Goal: Task Accomplishment & Management: Use online tool/utility

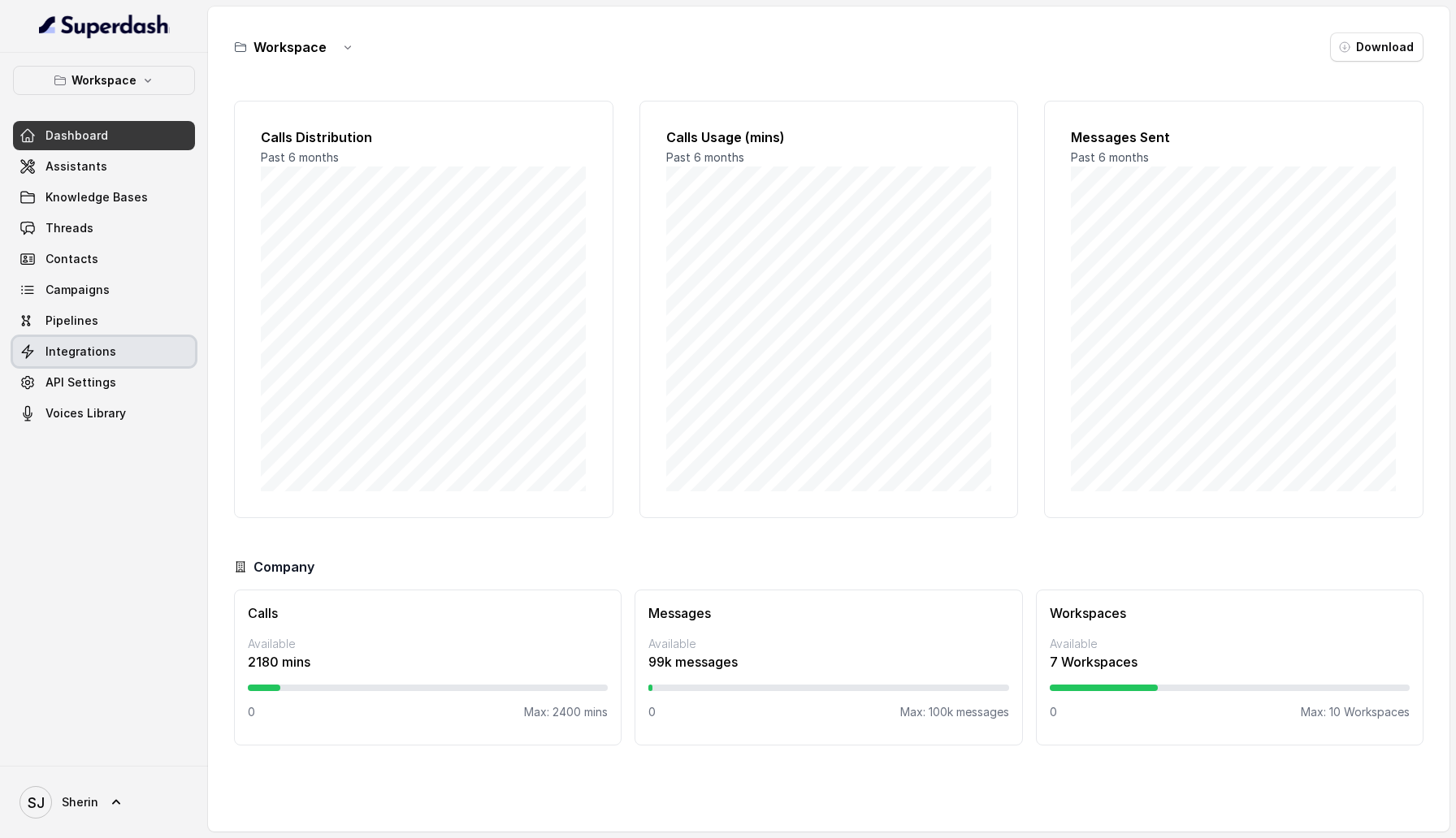
click at [83, 359] on link "Integrations" at bounding box center [104, 351] width 182 height 29
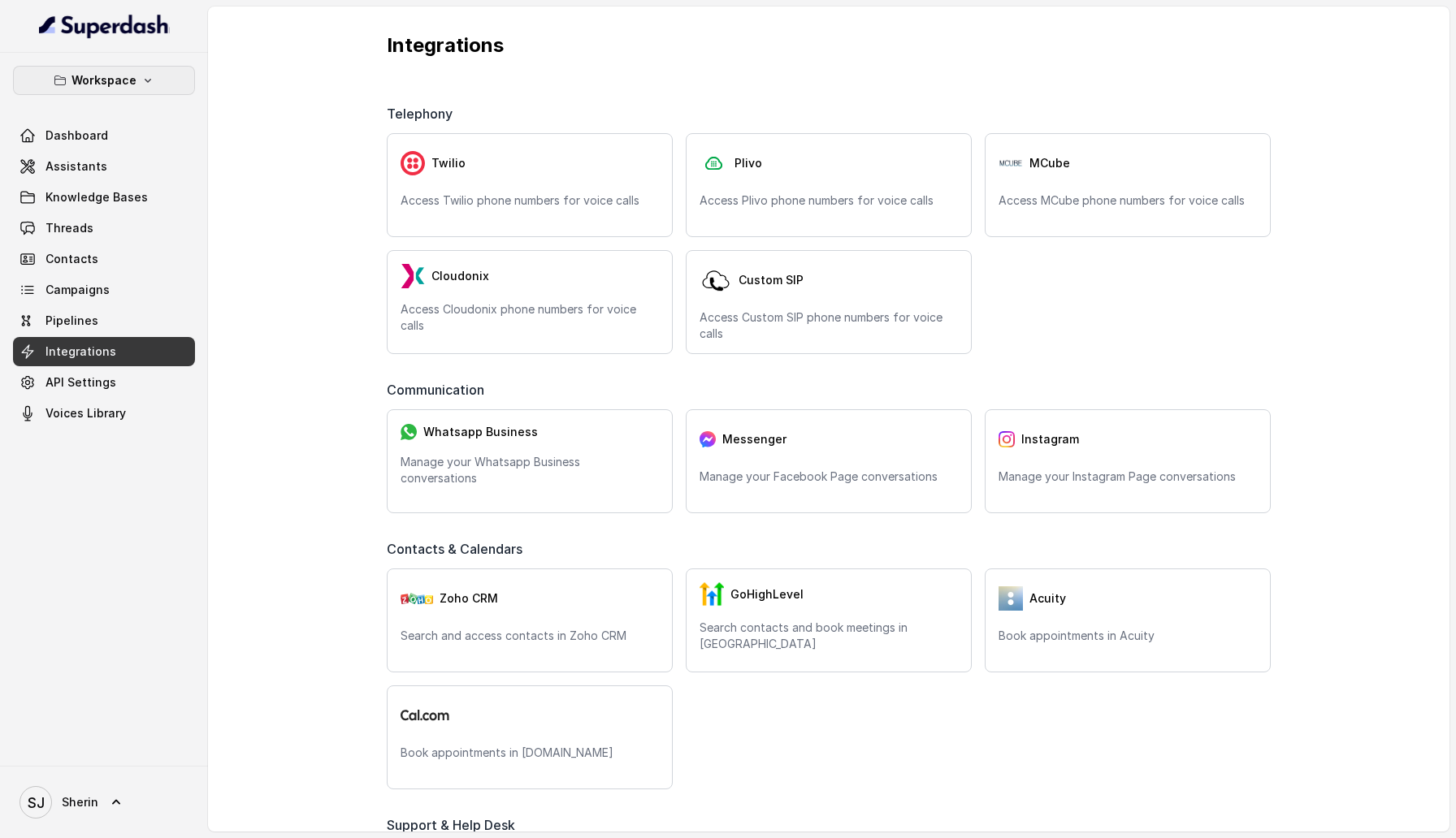
click at [132, 79] on p "Workspace" at bounding box center [104, 80] width 65 height 20
click at [292, 270] on div "Workspace Dashboard Assistants Knowledge Bases Threads Contacts Campaigns Pipel…" at bounding box center [728, 419] width 1456 height 838
click at [78, 157] on link "Assistants" at bounding box center [104, 166] width 182 height 29
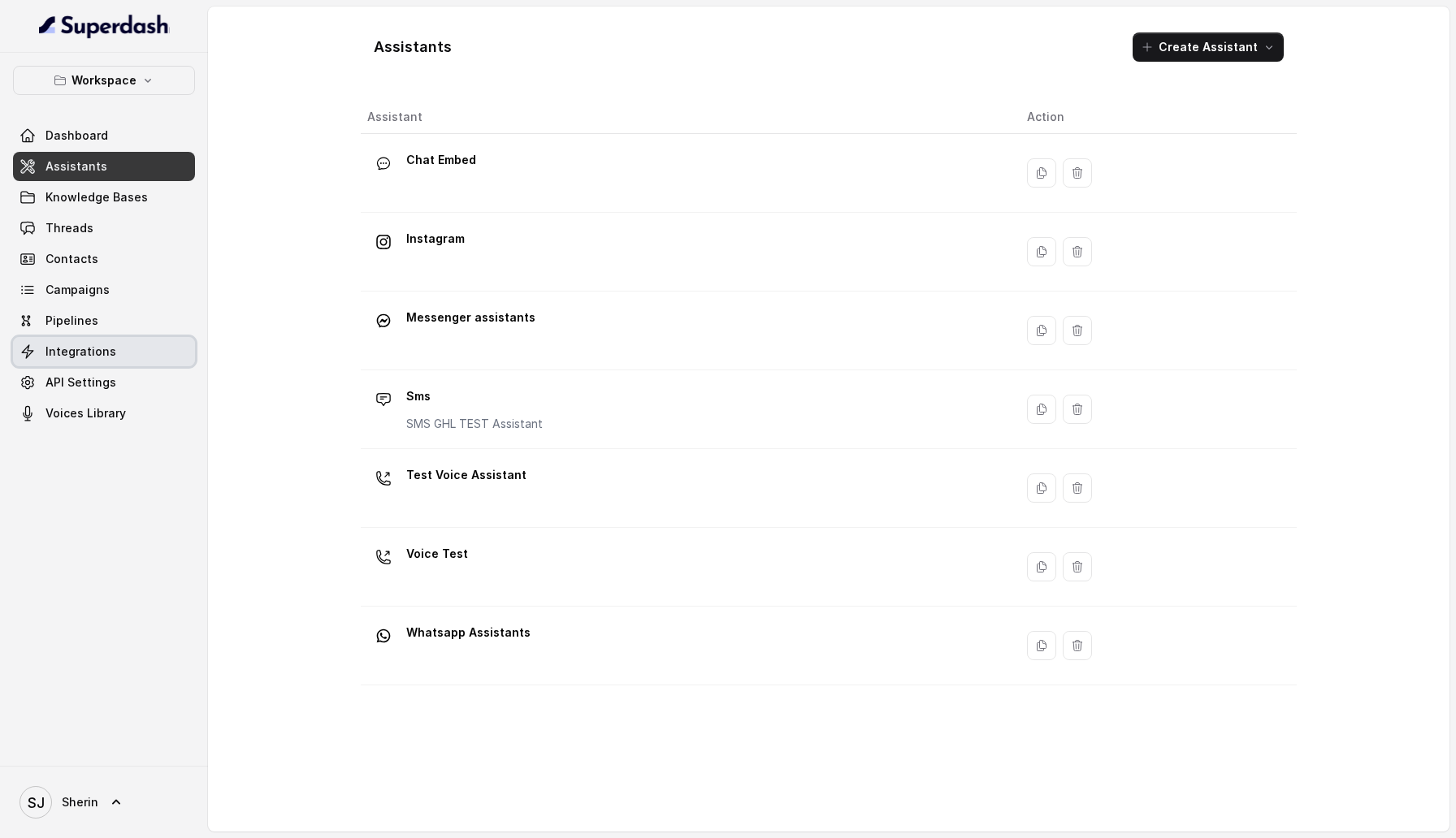
click at [84, 351] on span "Integrations" at bounding box center [80, 351] width 71 height 16
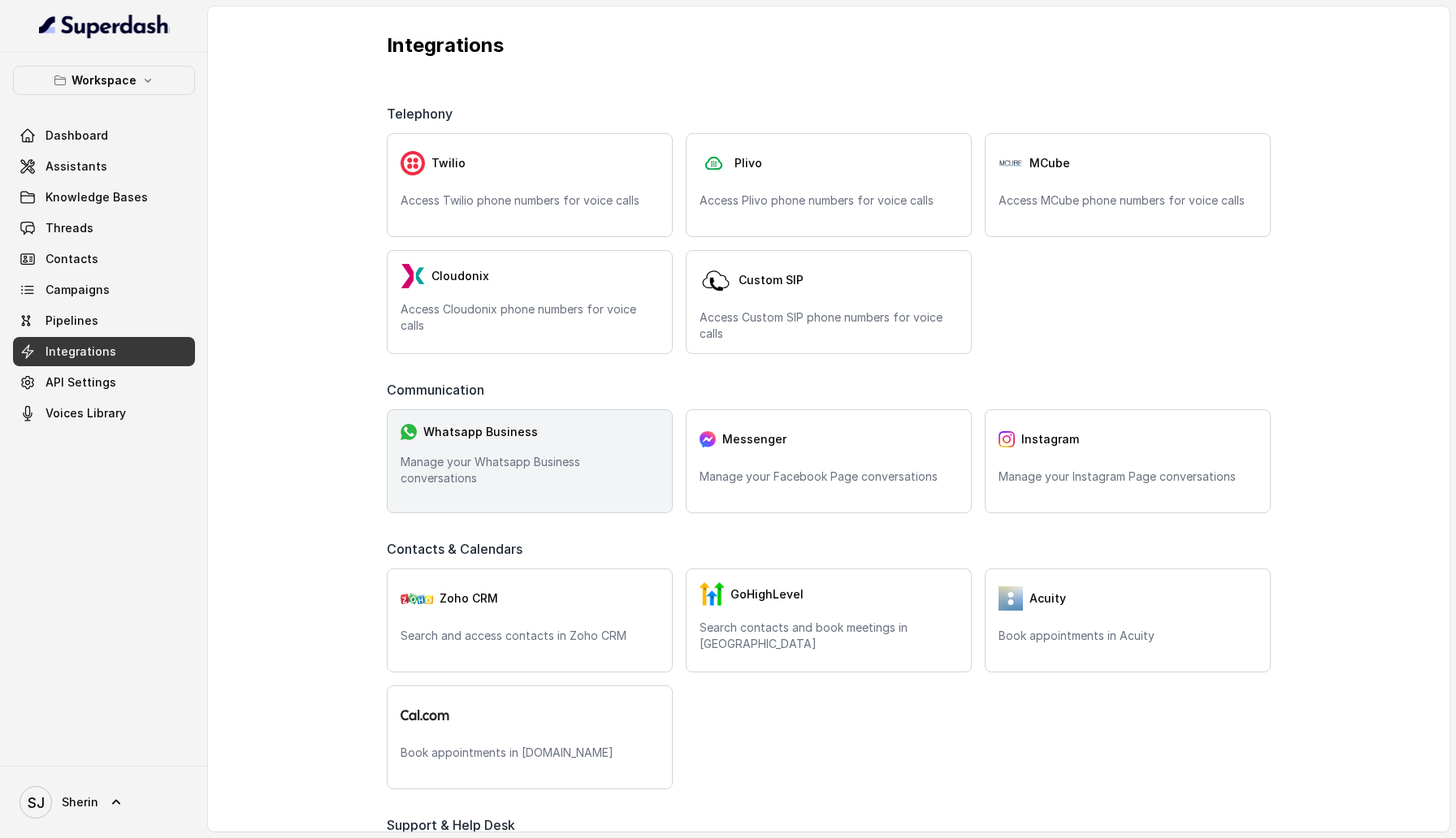
click at [478, 460] on div "Whatsapp Business Manage your Whatsapp Business conversations" at bounding box center [530, 462] width 286 height 104
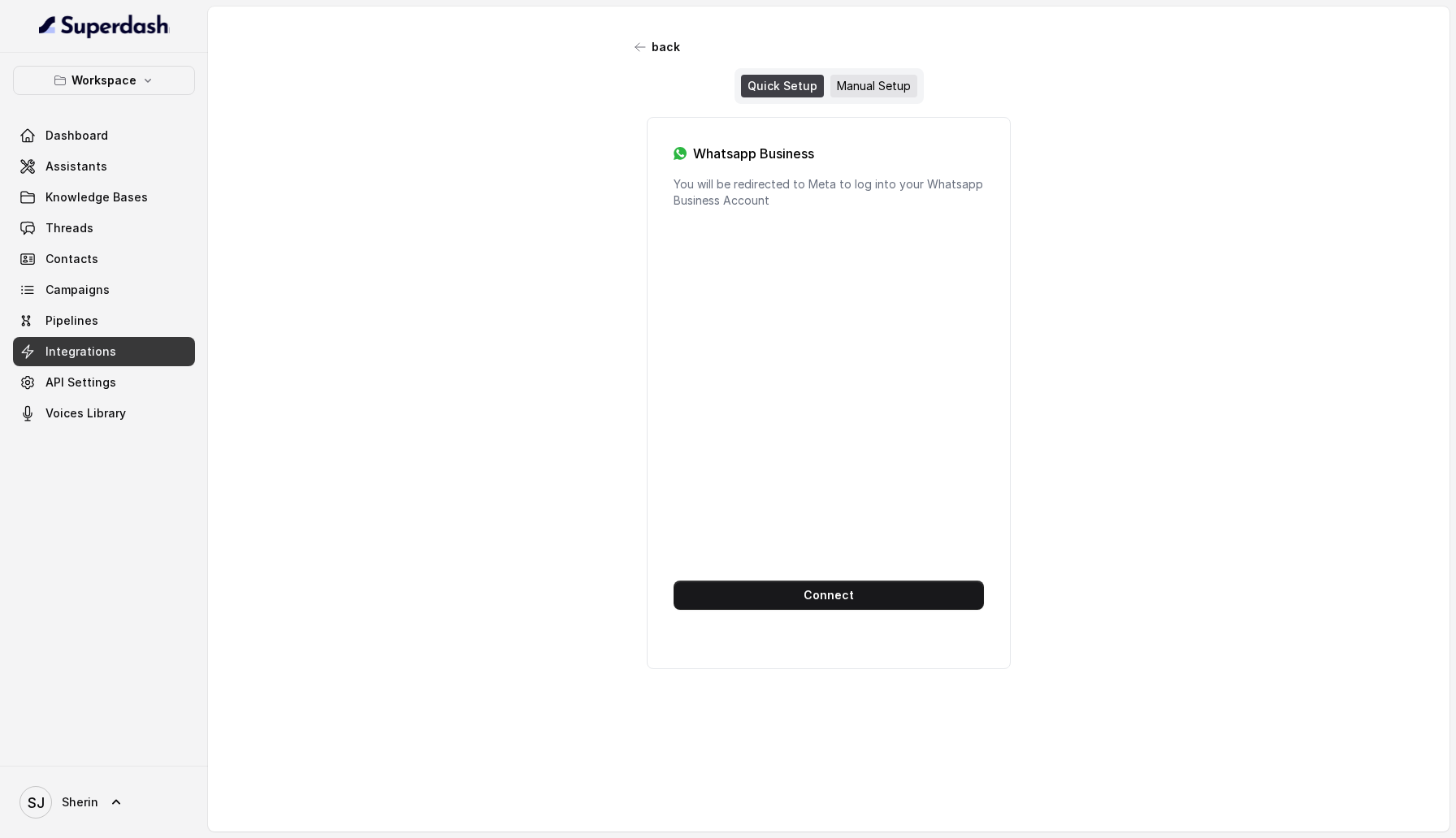
click at [886, 77] on div "Manual Setup" at bounding box center [874, 86] width 87 height 23
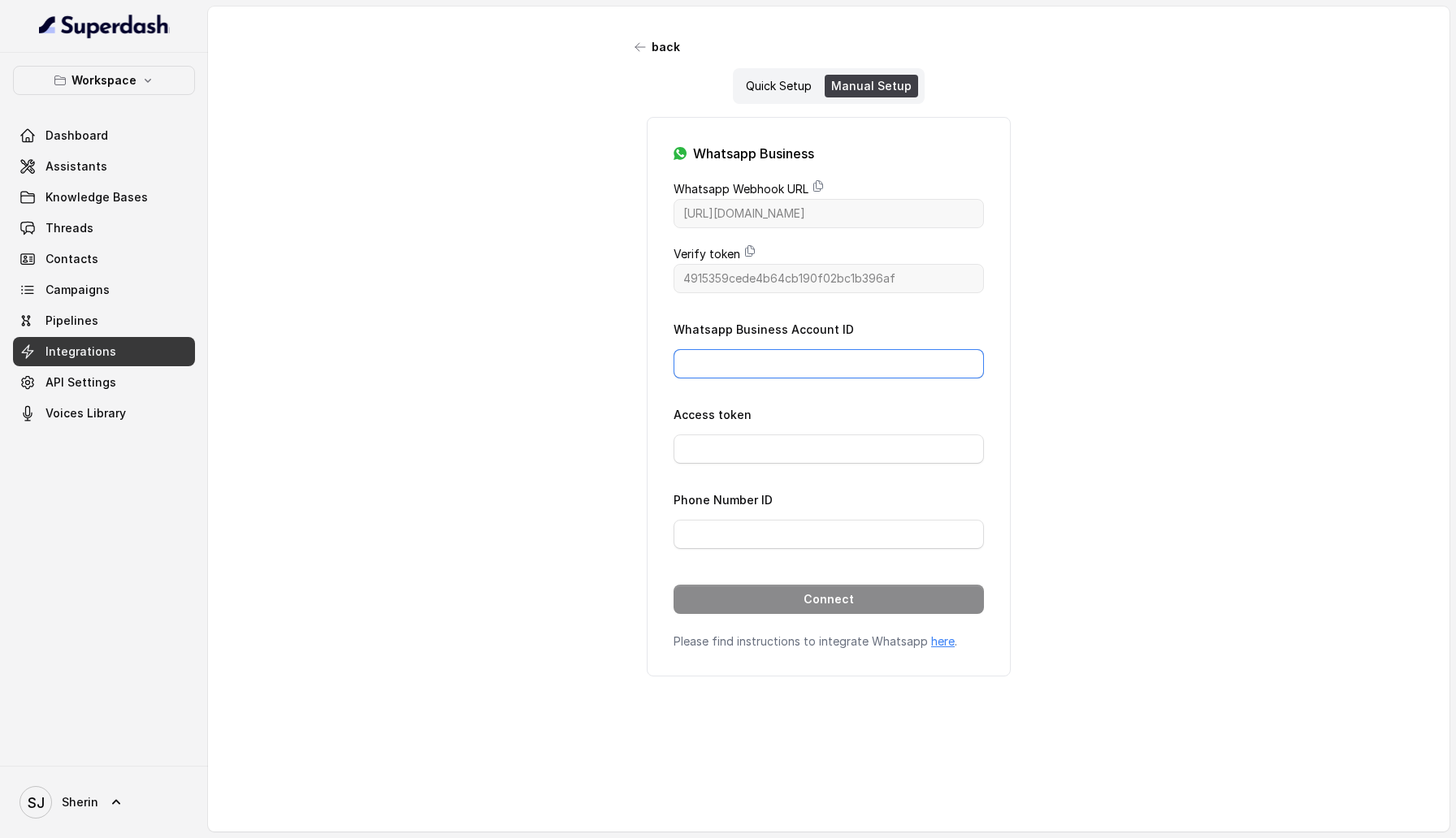
click at [802, 358] on input "Whatsapp Business Account ID" at bounding box center [829, 363] width 310 height 29
click at [731, 356] on input "Whatsapp Business Account ID" at bounding box center [829, 363] width 310 height 29
paste input "227851915847658"
type input "227851915847658"
click at [725, 454] on input "Access token" at bounding box center [829, 448] width 310 height 29
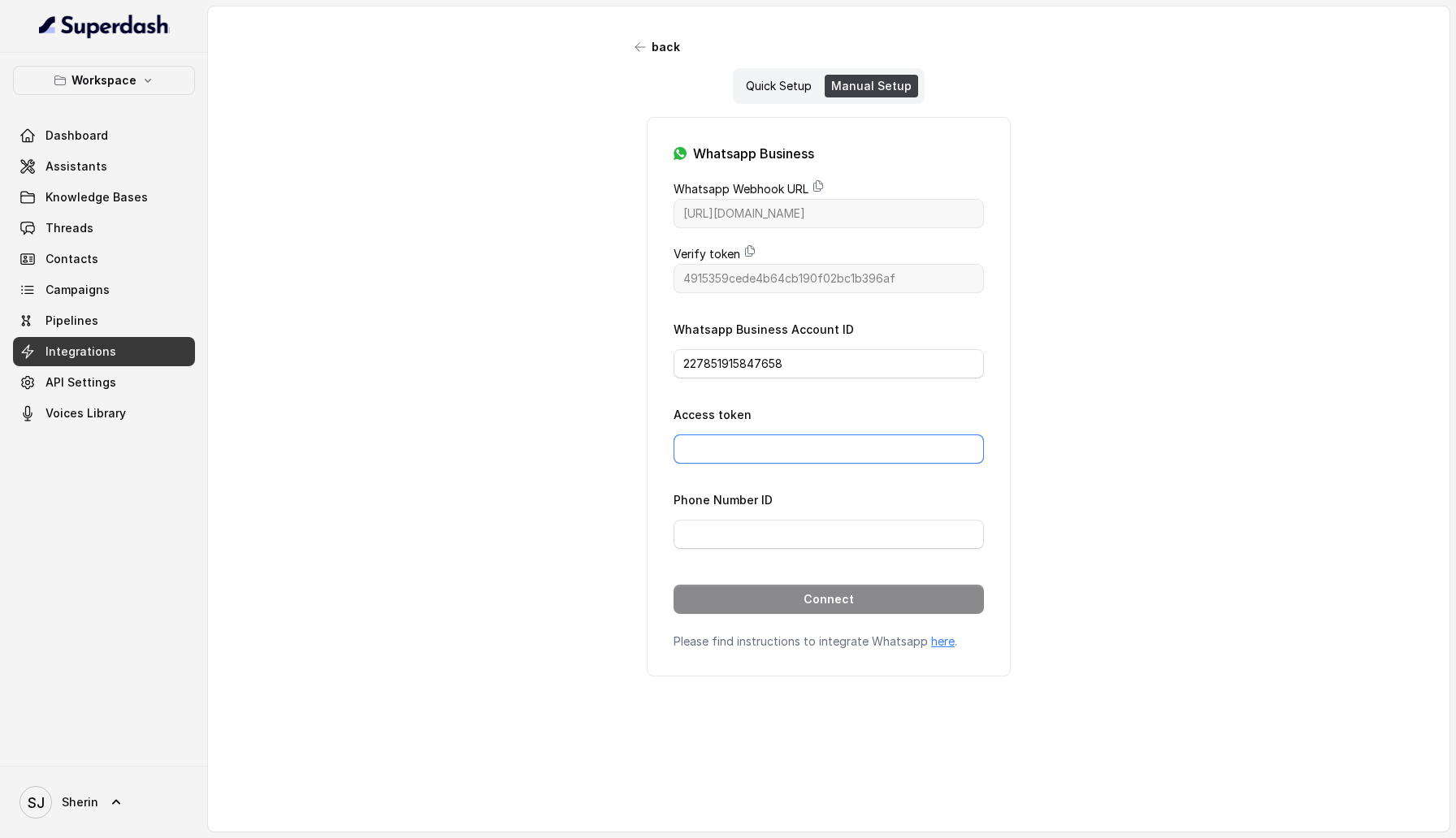
paste input "EAAShsZCbAdZCsBPVT1HJmhQAYdoSAxlYQPagRg6RHsIWDv9LsiXDs61BVvzK56eIZAdGyxXZChxngn…"
type input "EAAShsZCbAdZCsBPVT1HJmhQAYdoSAxlYQPagRg6RHsIWDv9LsiXDs61BVvzK56eIZAdGyxXZChxngn…"
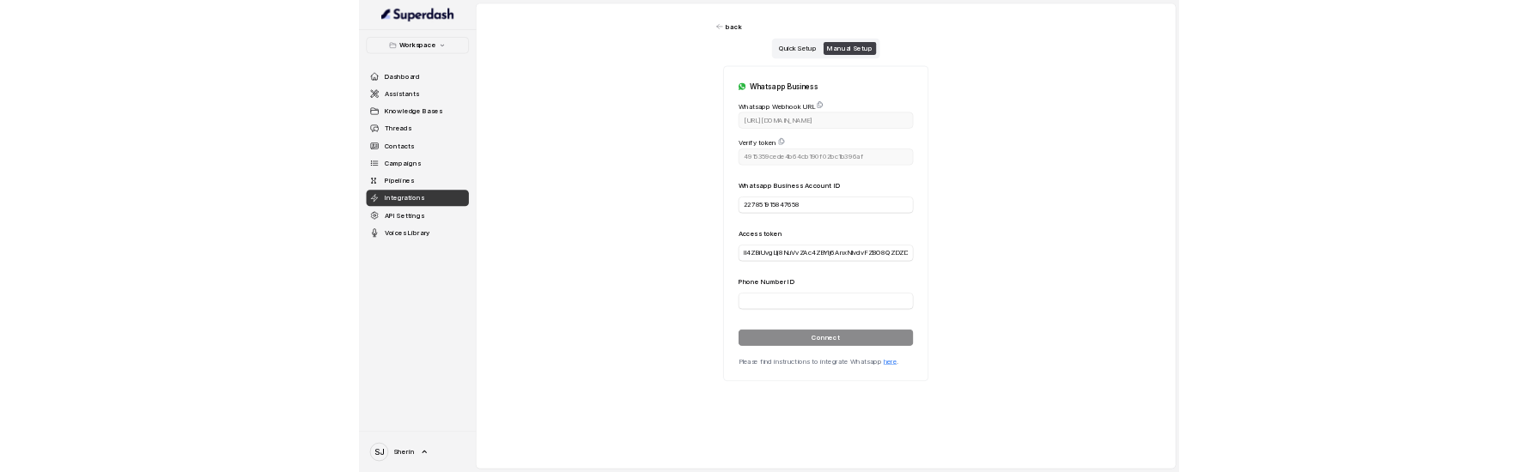
scroll to position [0, 0]
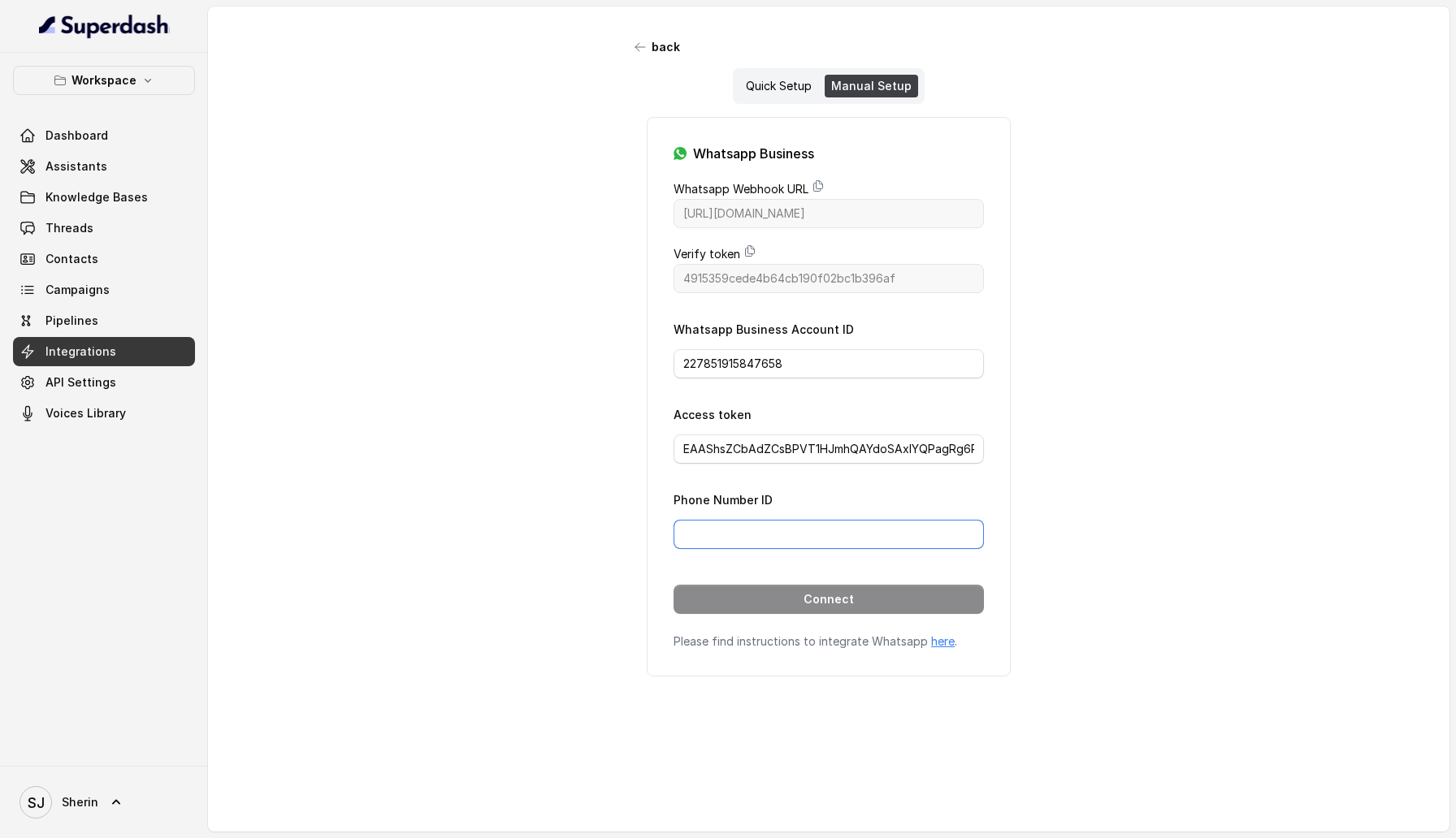
click at [717, 532] on input "Phone Number ID" at bounding box center [829, 534] width 310 height 29
paste input "842777088912032"
type input "842777088912032"
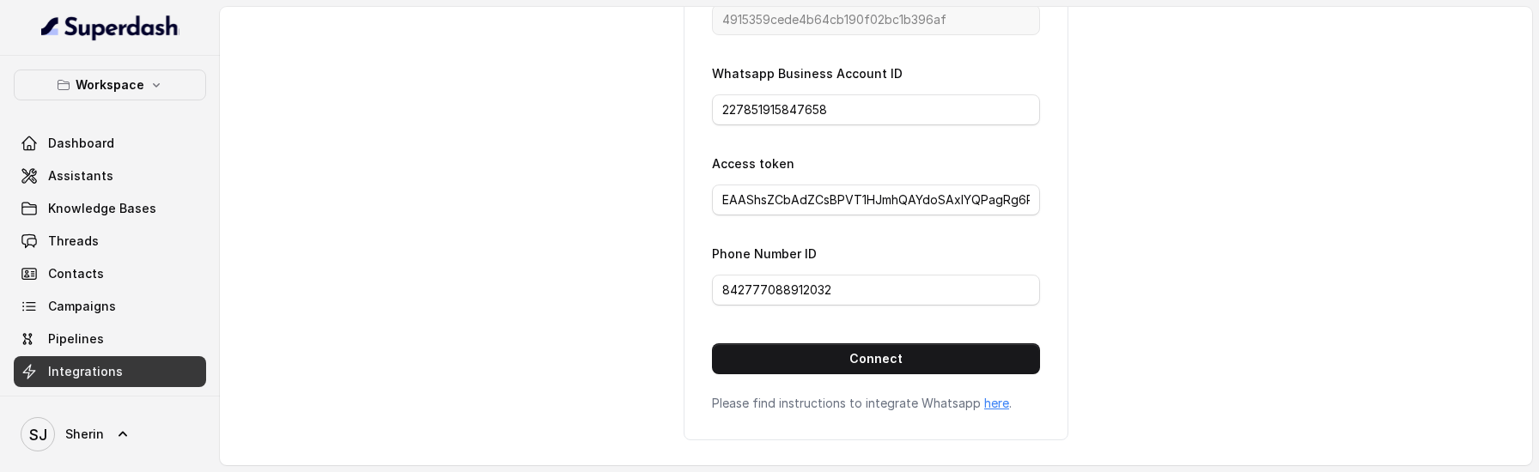
scroll to position [286, 0]
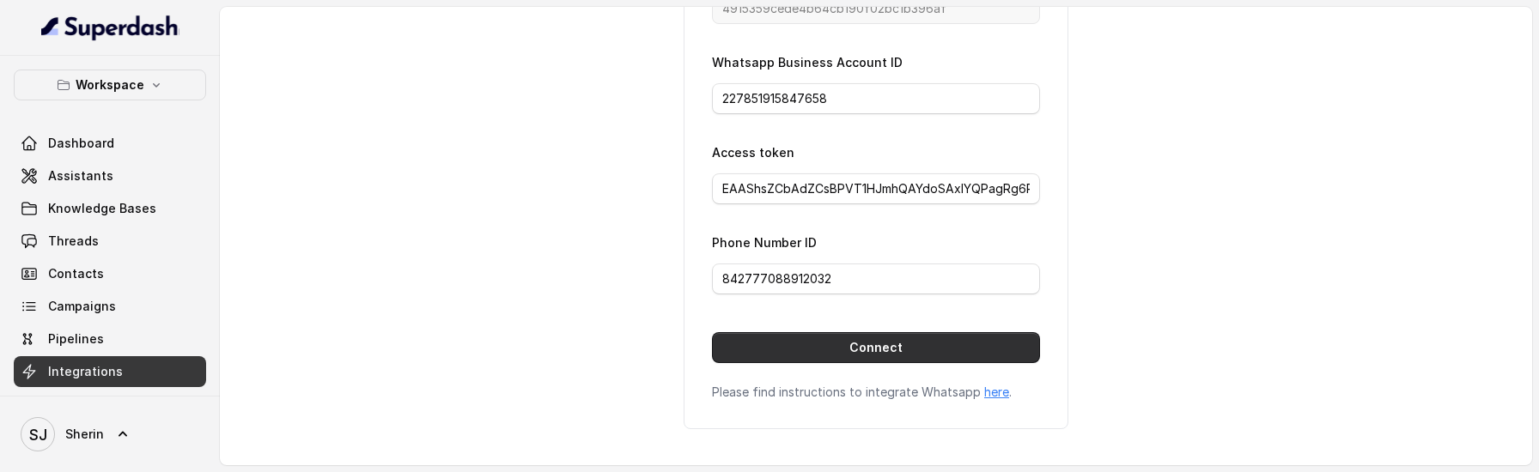
click at [942, 353] on button "Connect" at bounding box center [876, 347] width 328 height 31
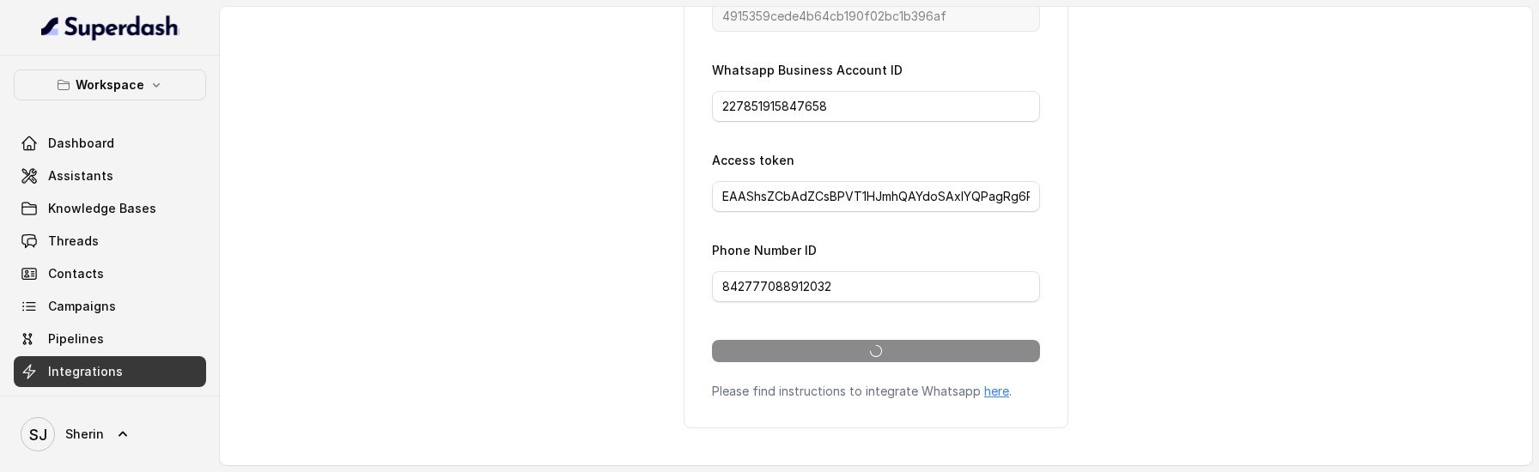
scroll to position [277, 0]
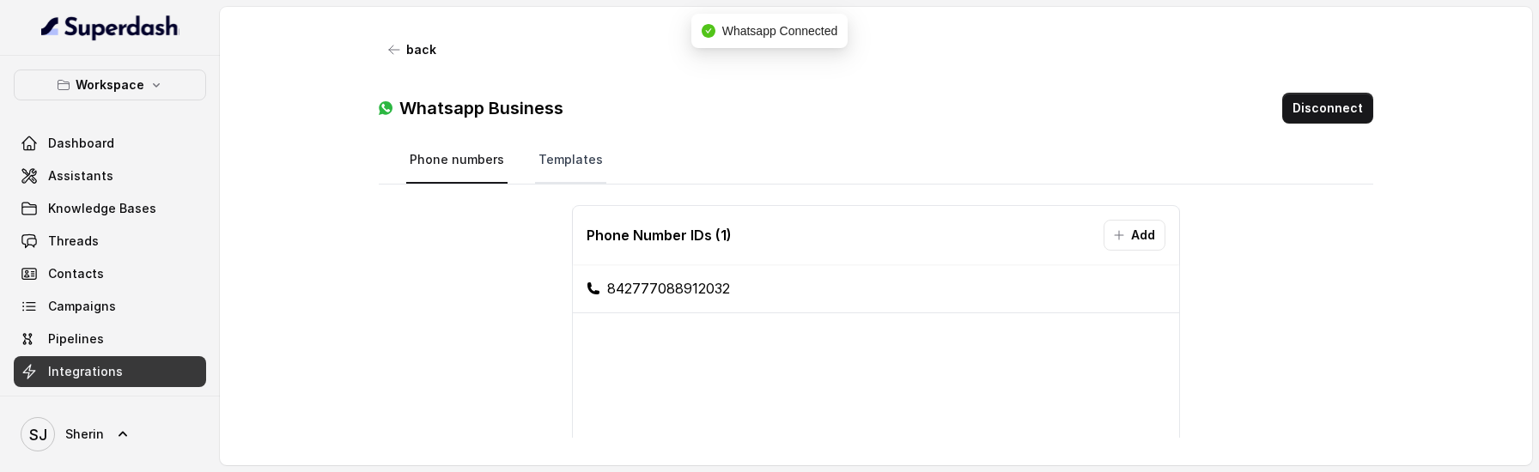
click at [548, 164] on link "Templates" at bounding box center [570, 160] width 71 height 46
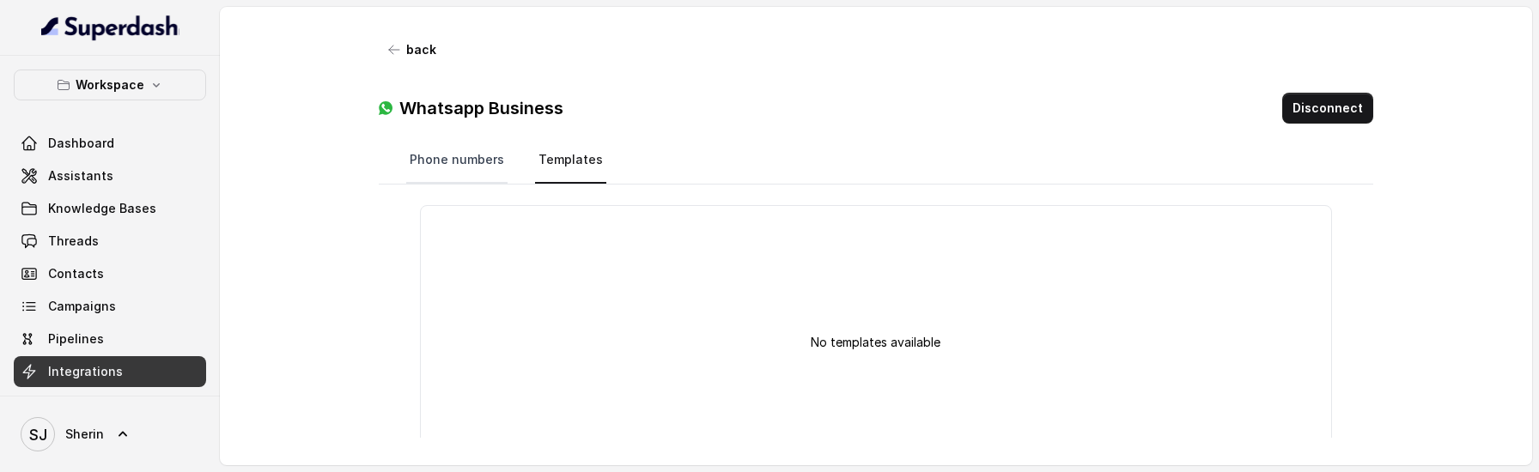
click at [475, 155] on link "Phone numbers" at bounding box center [456, 160] width 101 height 46
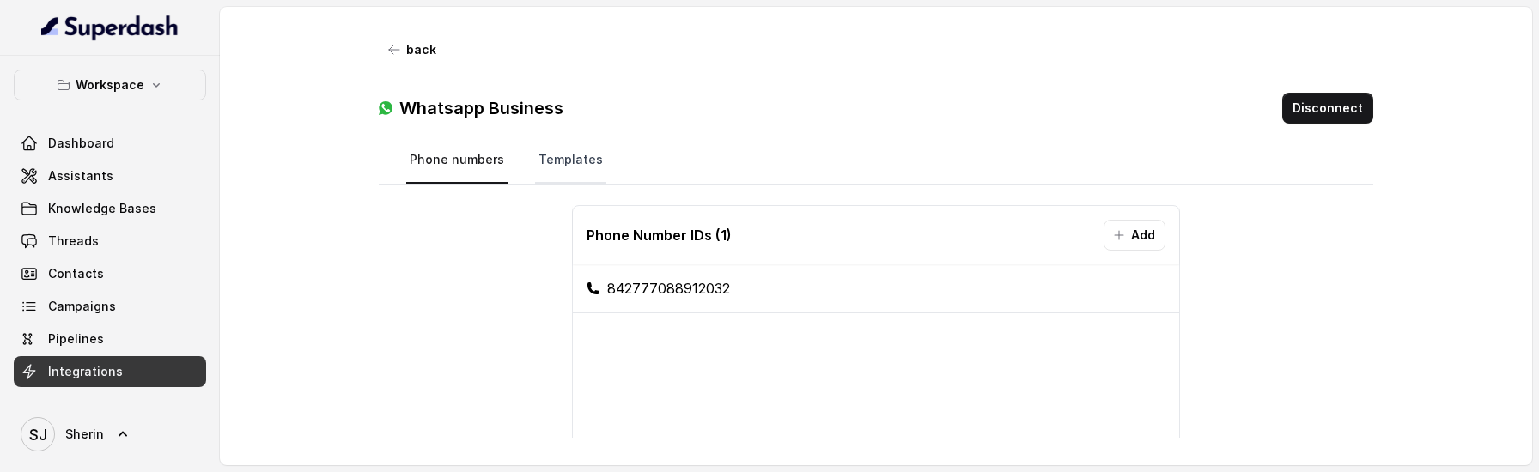
click at [569, 165] on link "Templates" at bounding box center [570, 160] width 71 height 46
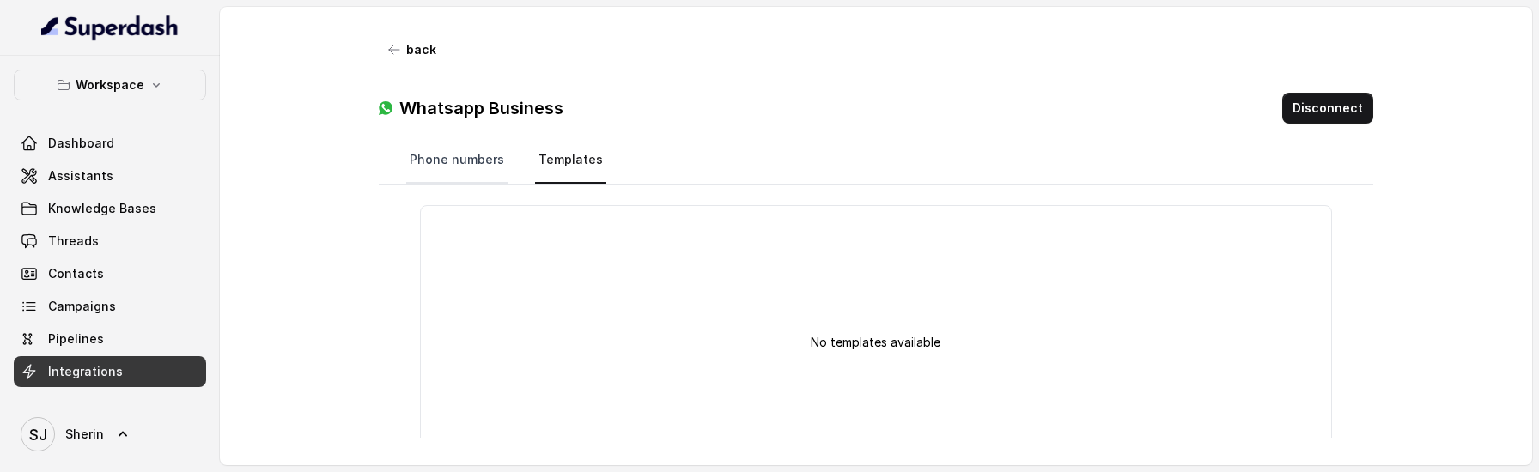
click at [439, 155] on link "Phone numbers" at bounding box center [456, 160] width 101 height 46
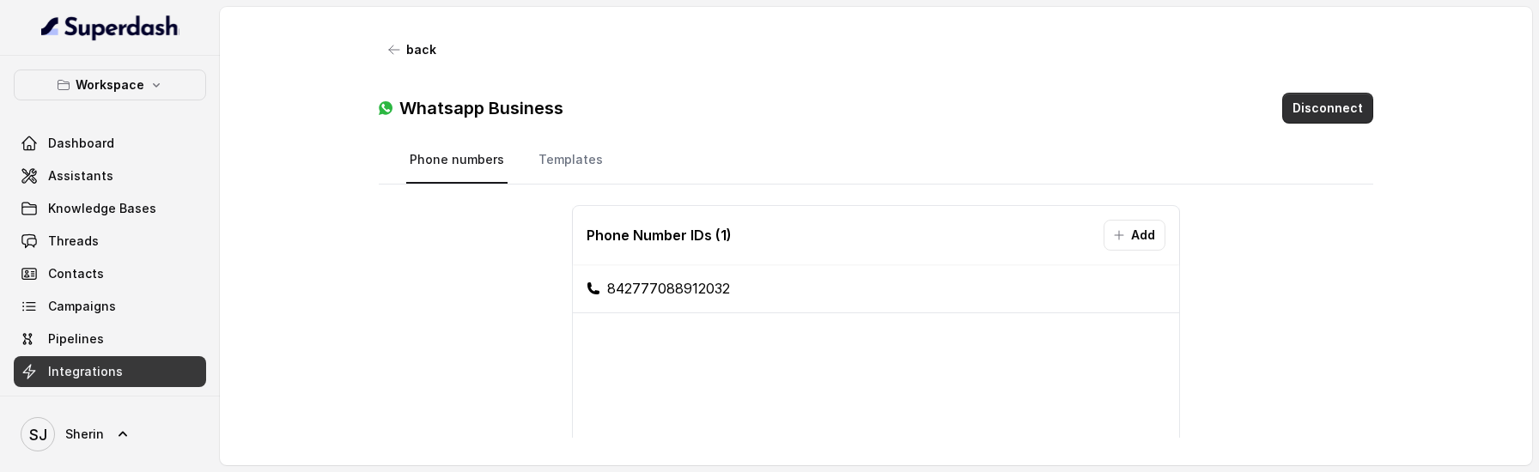
click at [1329, 106] on button "Disconnect" at bounding box center [1327, 108] width 91 height 31
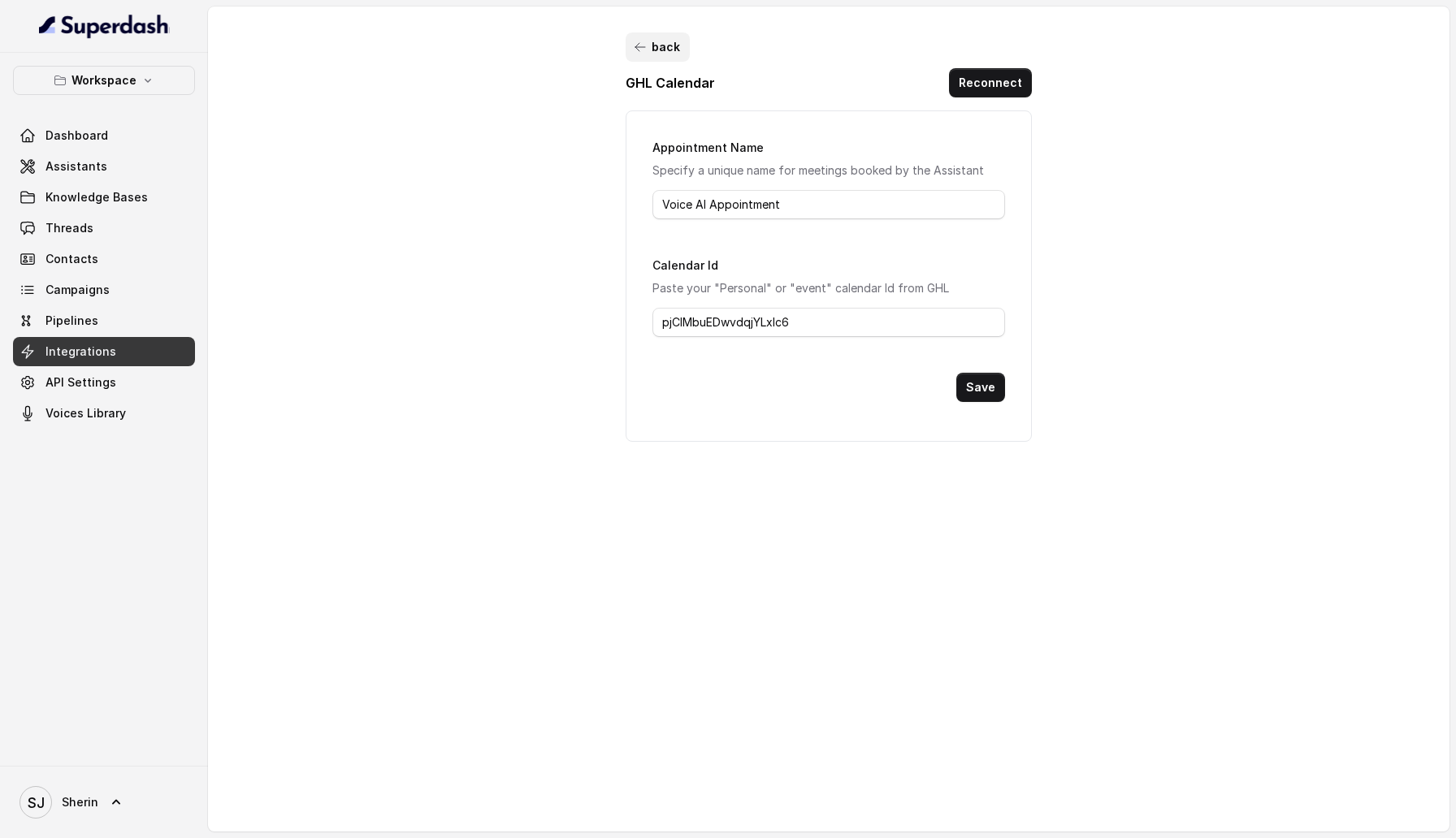
click at [659, 47] on button "back" at bounding box center [658, 46] width 64 height 29
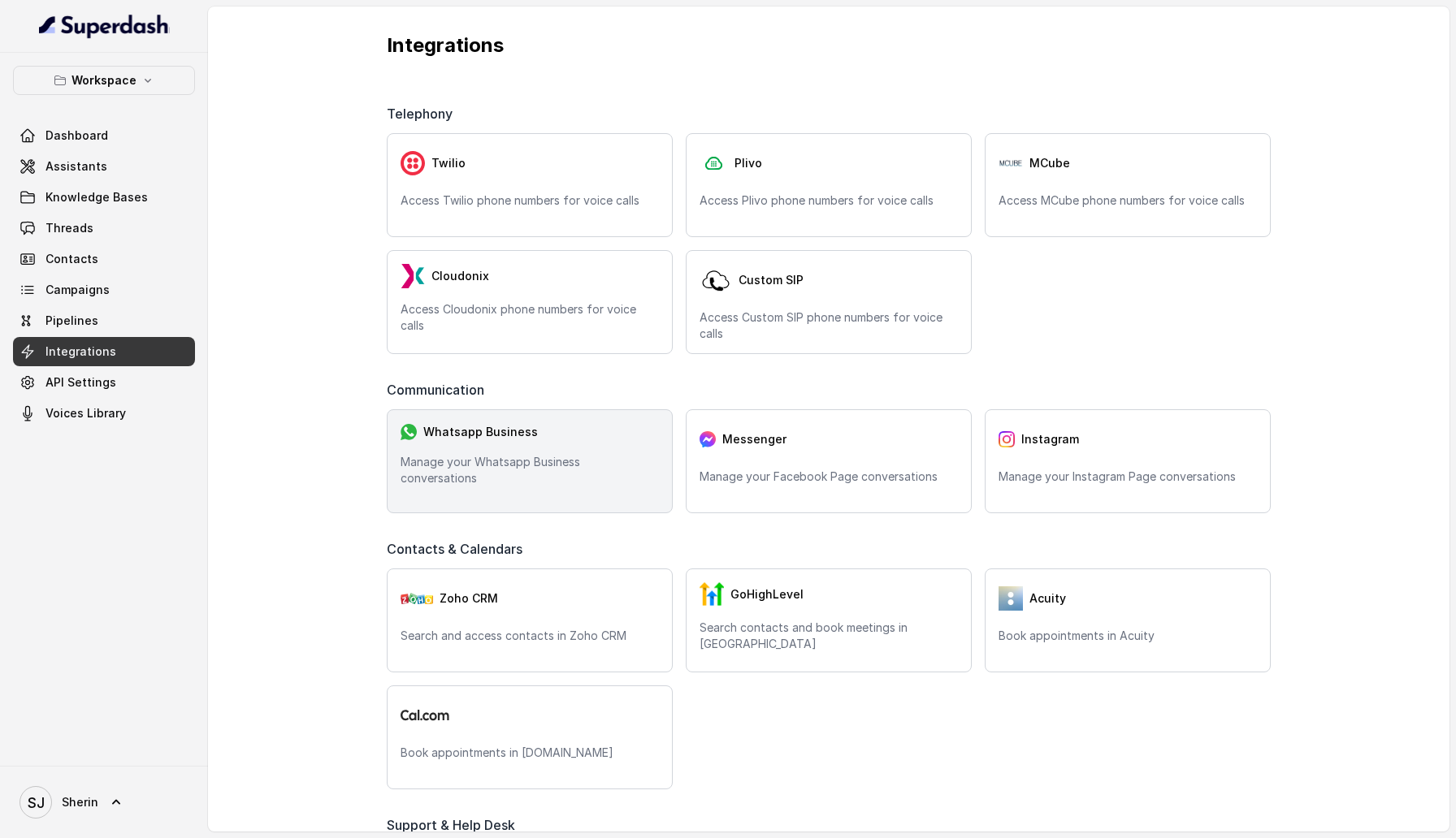
click at [572, 441] on div "Whatsapp Business" at bounding box center [529, 431] width 258 height 18
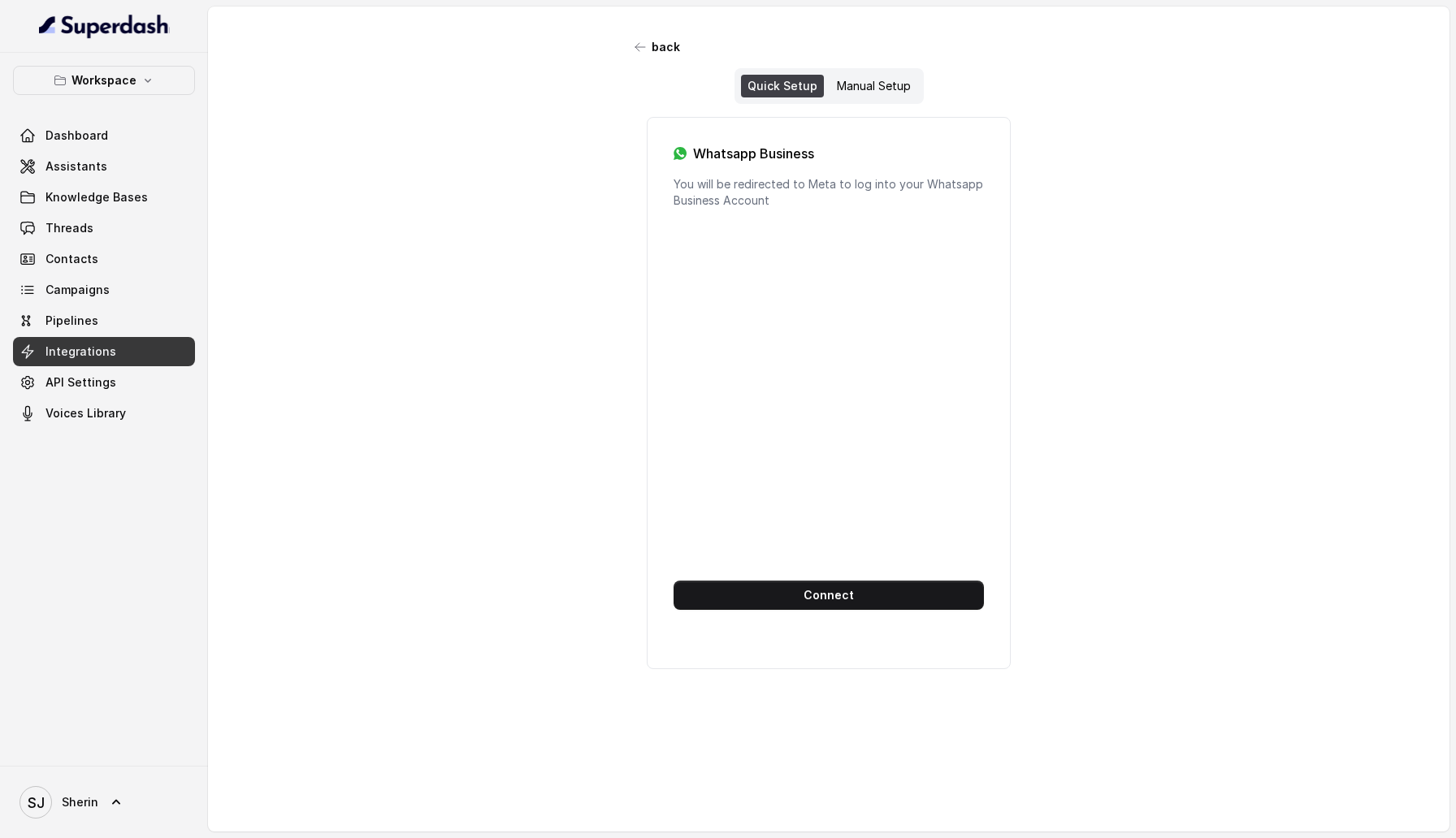
click at [848, 584] on button "Connect" at bounding box center [829, 595] width 310 height 29
click at [777, 587] on button "Connect" at bounding box center [829, 595] width 310 height 29
